Goal: Information Seeking & Learning: Learn about a topic

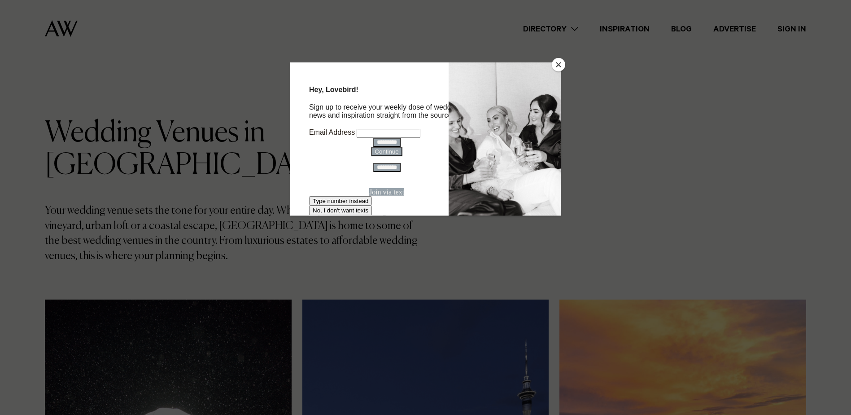
click at [558, 69] on button "Close" at bounding box center [558, 64] width 13 height 13
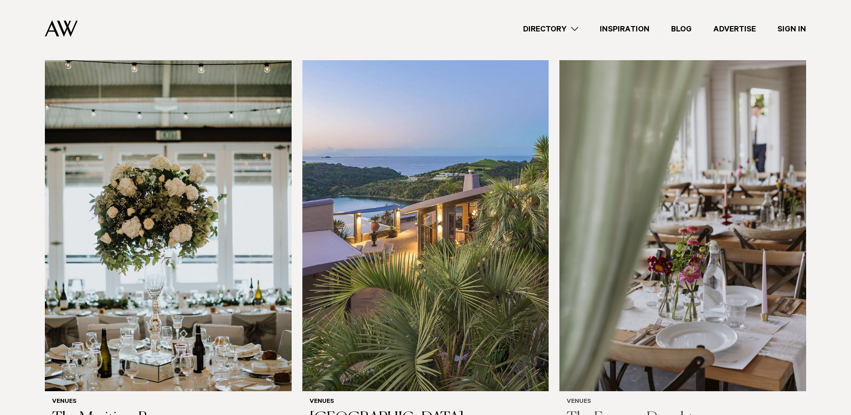
scroll to position [4309, 0]
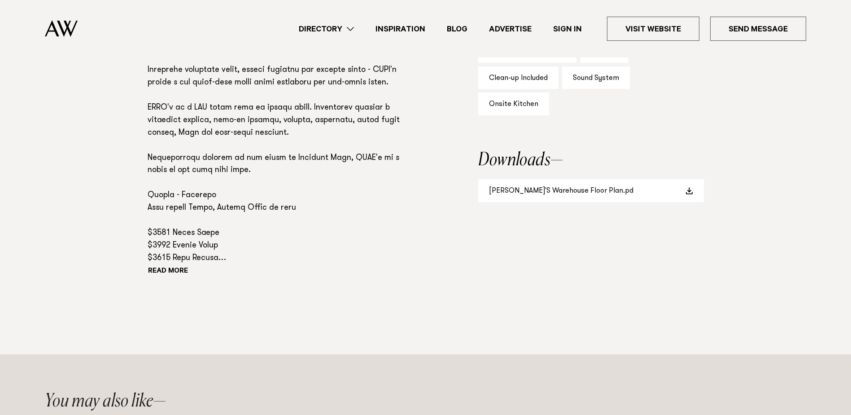
scroll to position [673, 0]
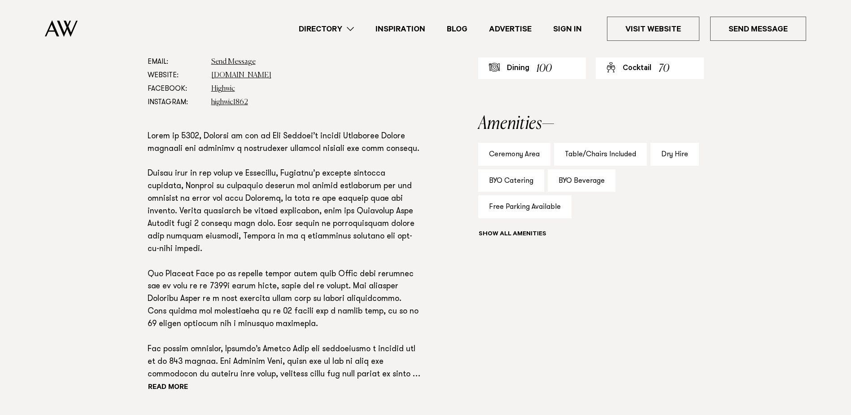
scroll to position [539, 0]
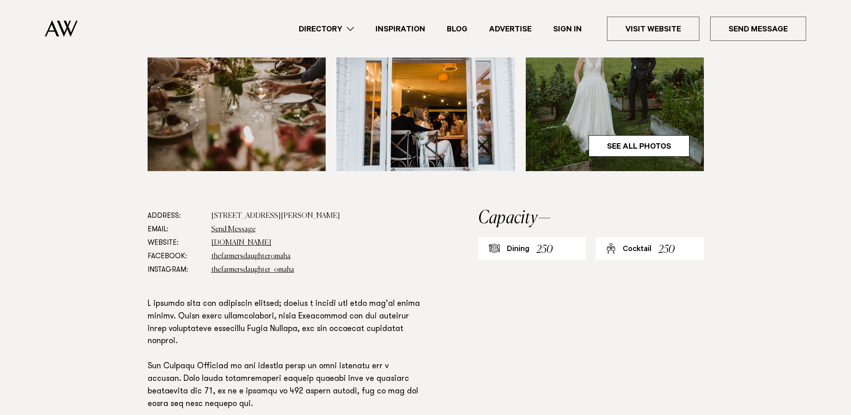
scroll to position [494, 0]
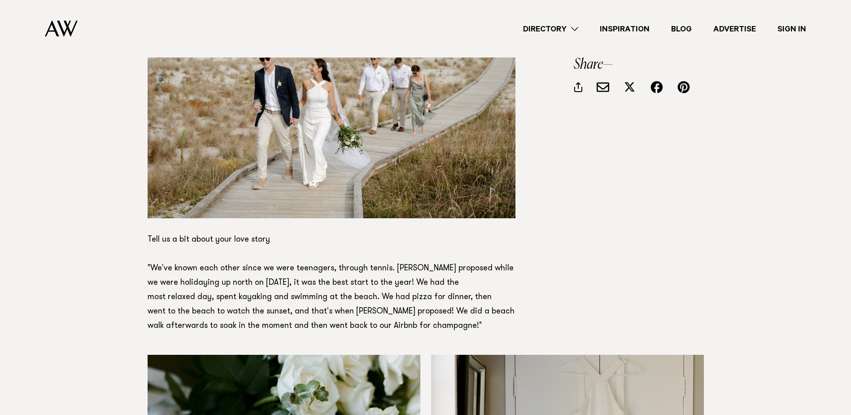
scroll to position [763, 0]
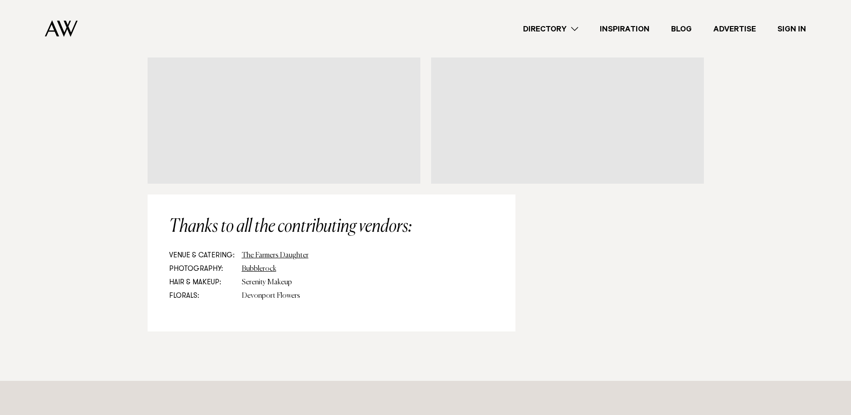
scroll to position [10053, 0]
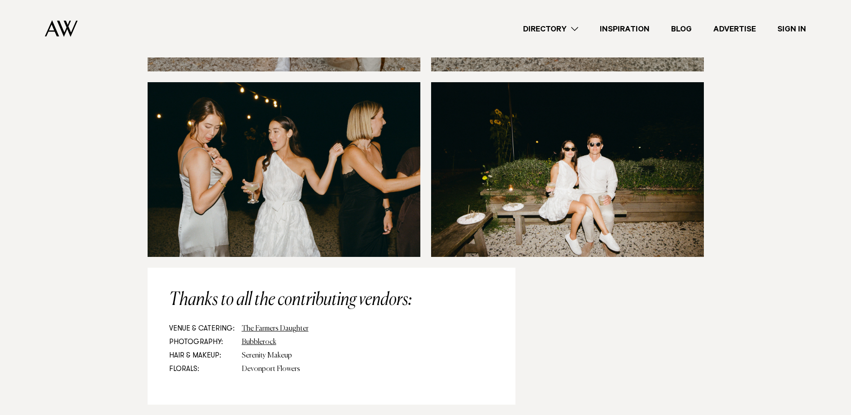
scroll to position [9739, 0]
